Goal: Transaction & Acquisition: Purchase product/service

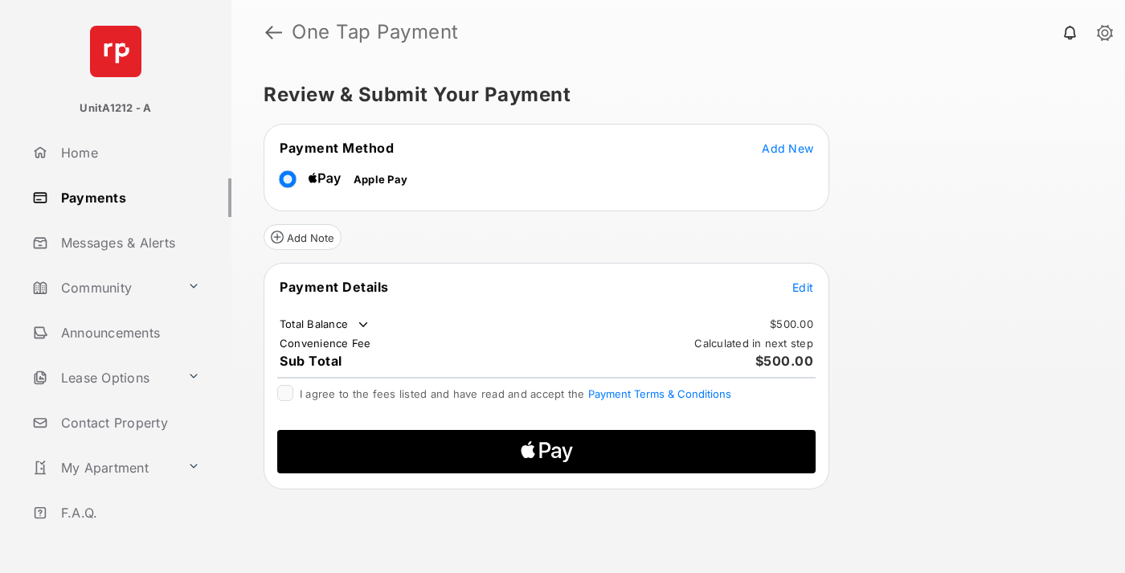
click at [788, 148] on span "Add New" at bounding box center [787, 148] width 51 height 14
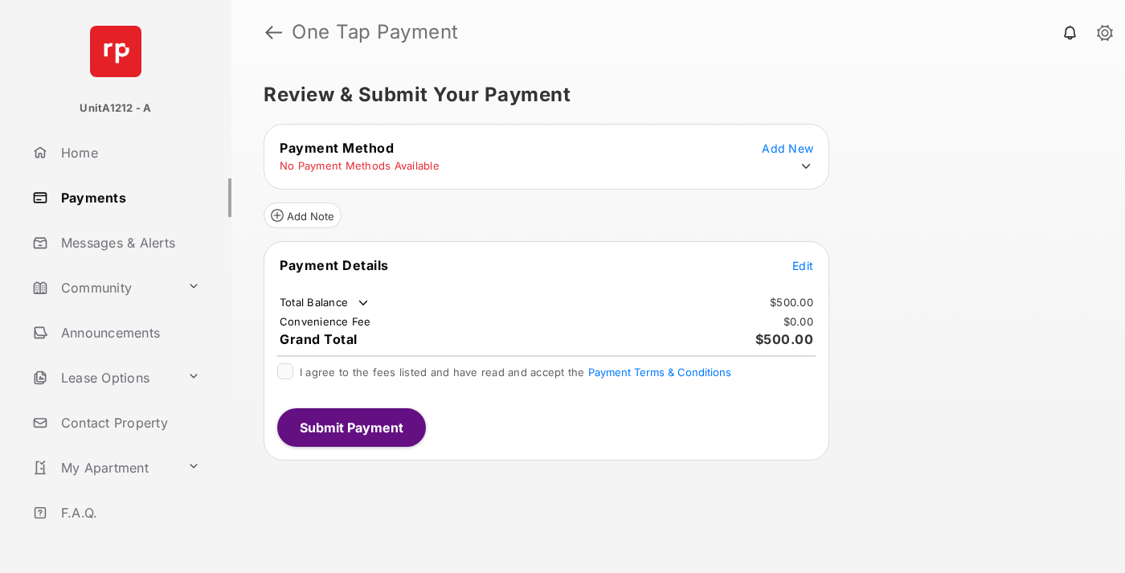
click at [806, 166] on icon at bounding box center [806, 166] width 14 height 14
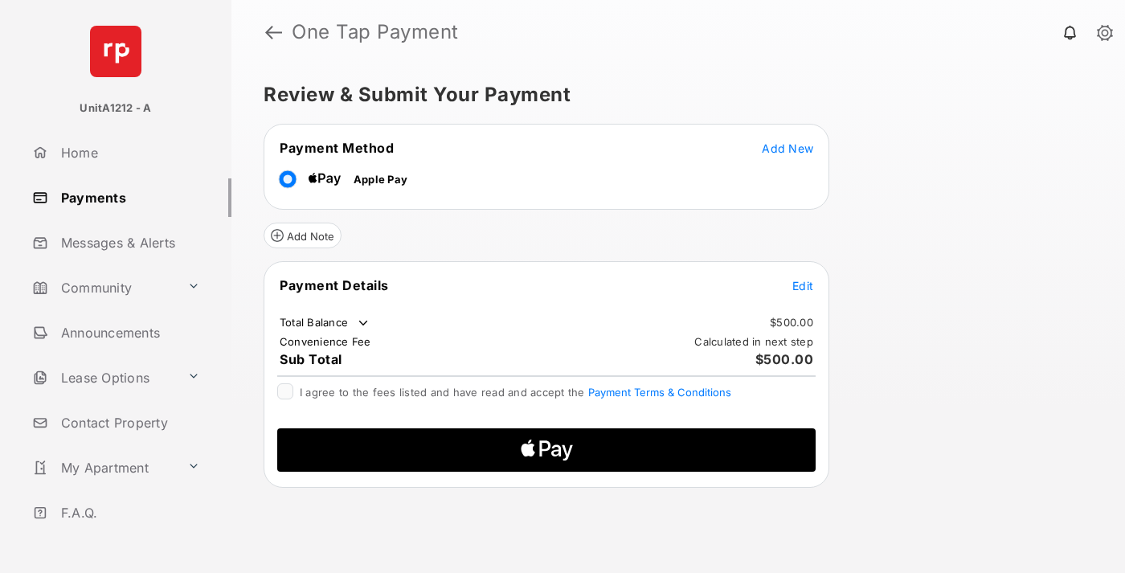
click at [803, 285] on span "Edit" at bounding box center [803, 286] width 21 height 14
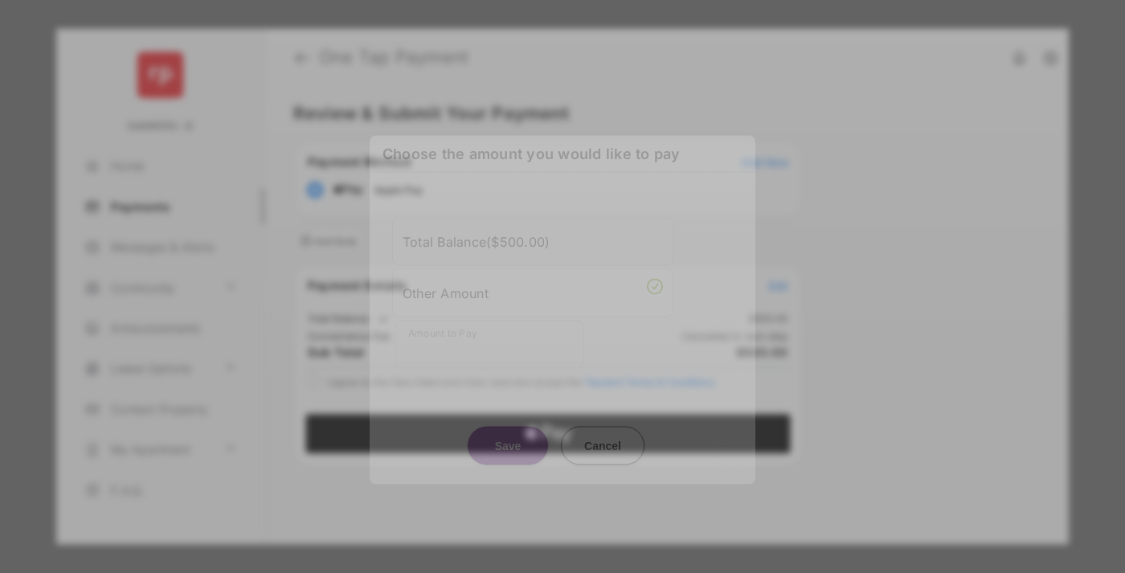
click at [533, 287] on div "Other Amount" at bounding box center [533, 292] width 260 height 27
type input "***"
click at [508, 426] on button "Save" at bounding box center [508, 445] width 80 height 39
